Goal: Transaction & Acquisition: Book appointment/travel/reservation

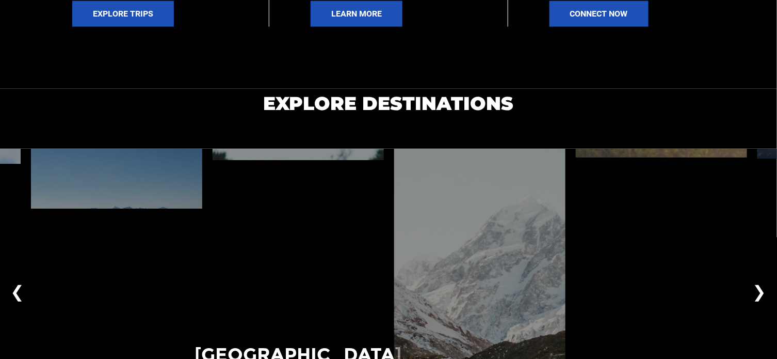
scroll to position [688, 0]
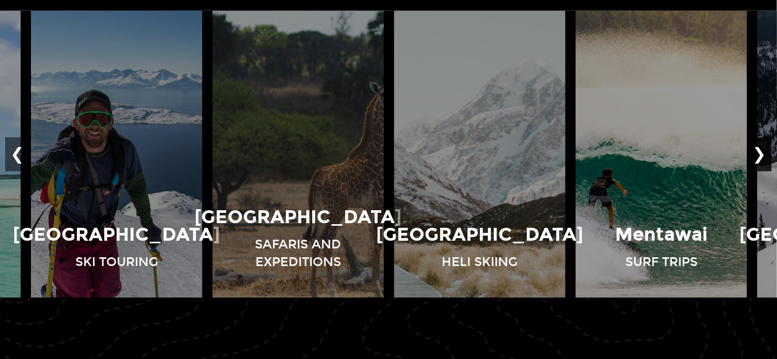
click at [763, 155] on button "❯" at bounding box center [760, 154] width 24 height 34
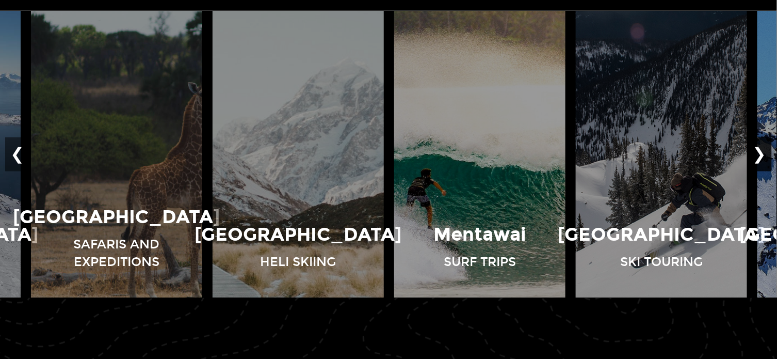
click at [763, 155] on button "❯" at bounding box center [760, 154] width 24 height 34
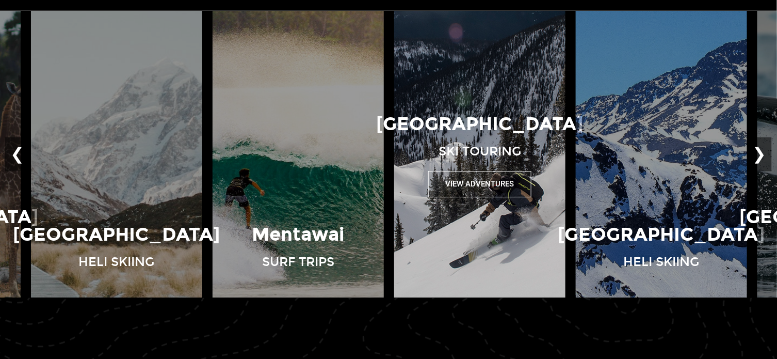
click at [474, 183] on button "View Adventures" at bounding box center [479, 184] width 103 height 26
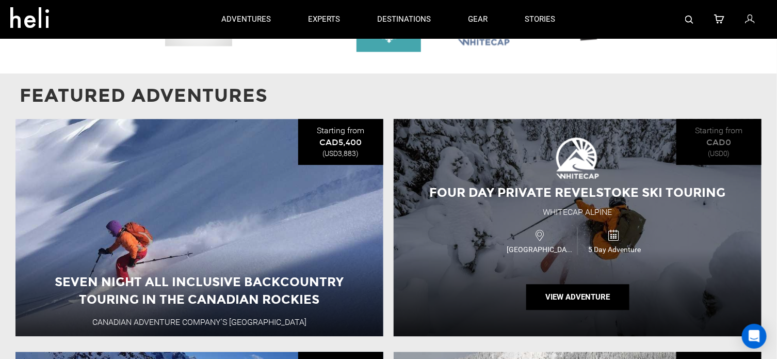
scroll to position [825, 0]
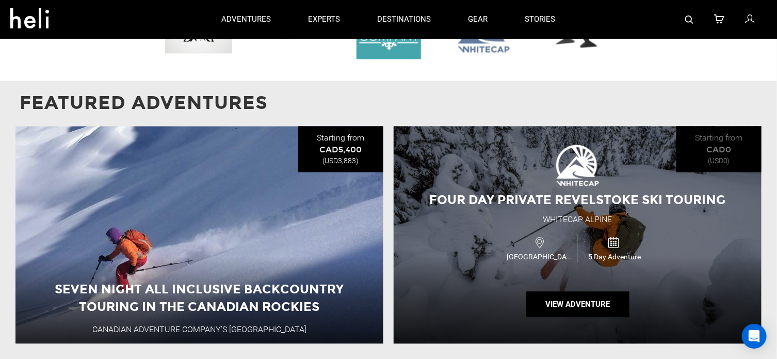
click at [716, 149] on div "Four Day Private Revelstoke Ski Touring Whitecap Alpine [GEOGRAPHIC_DATA] 5 Day…" at bounding box center [578, 235] width 368 height 218
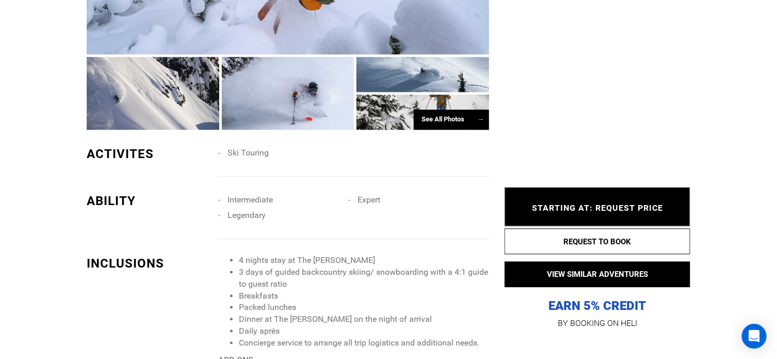
scroll to position [963, 0]
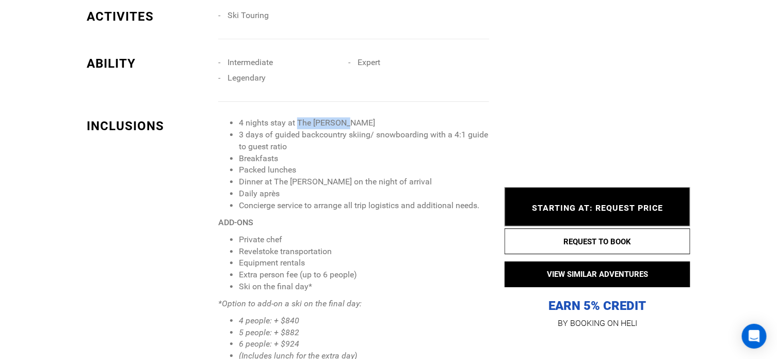
drag, startPoint x: 347, startPoint y: 121, endPoint x: 296, endPoint y: 124, distance: 50.7
click at [296, 124] on li "4 nights stay at The [PERSON_NAME]" at bounding box center [364, 123] width 250 height 12
copy li "The [PERSON_NAME]"
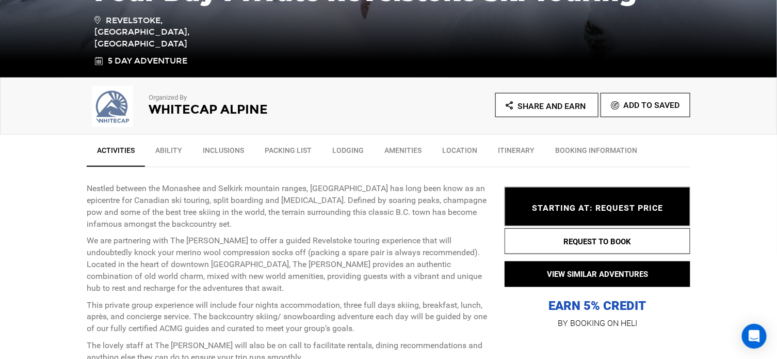
scroll to position [275, 0]
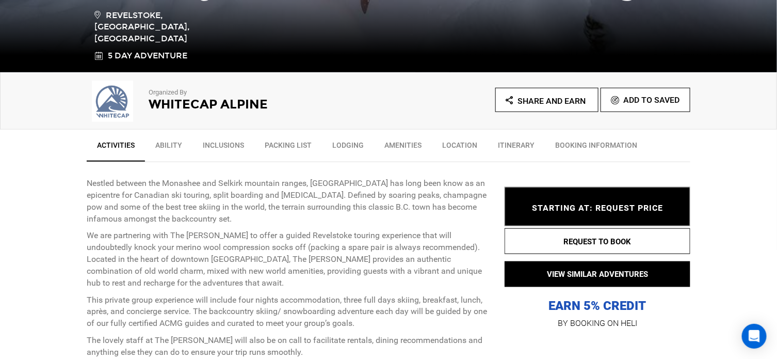
click at [168, 143] on link "Ability" at bounding box center [168, 148] width 47 height 26
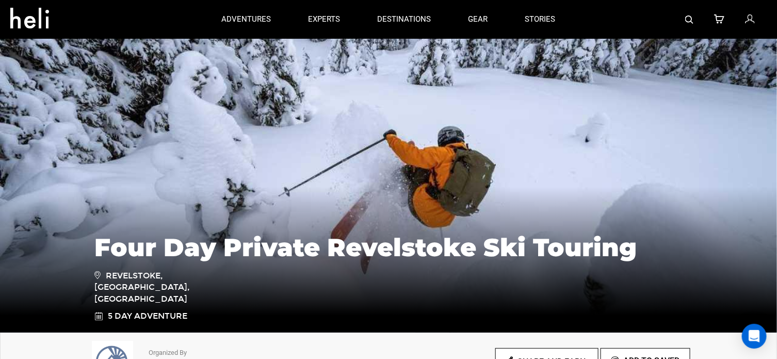
scroll to position [0, 0]
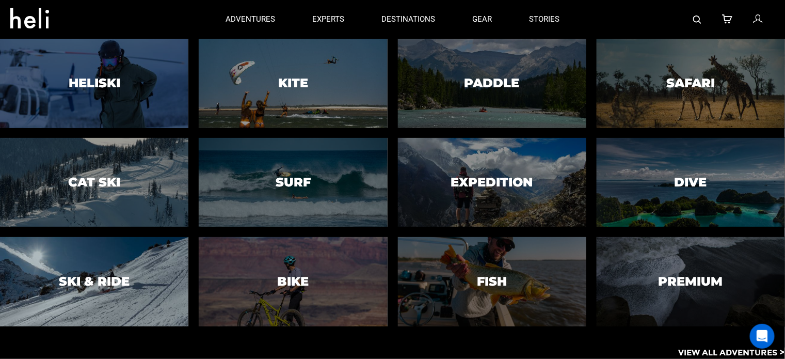
click at [120, 275] on h3 "Ski & Ride" at bounding box center [94, 281] width 71 height 13
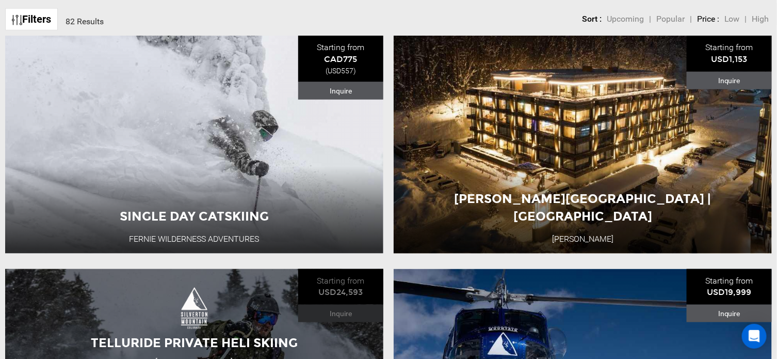
scroll to position [413, 0]
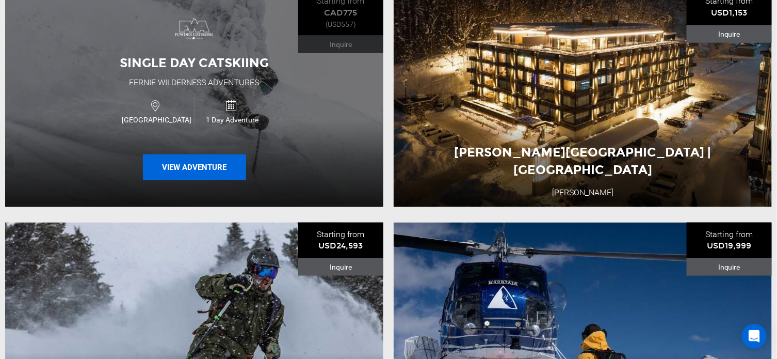
click at [190, 167] on button "View Adventure" at bounding box center [194, 167] width 103 height 26
